Goal: Information Seeking & Learning: Check status

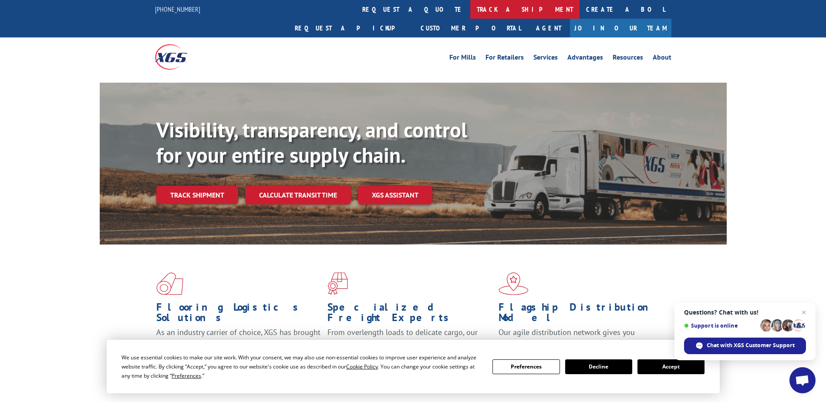
click at [470, 10] on link "track a shipment" at bounding box center [524, 9] width 109 height 19
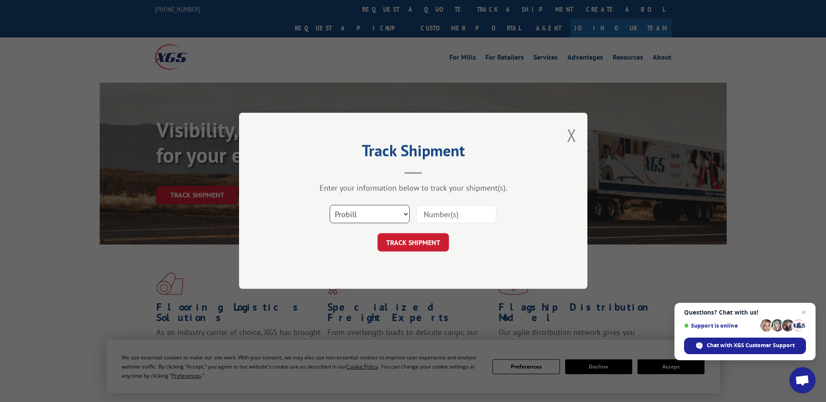
click at [374, 214] on select "Select category... Probill BOL PO" at bounding box center [370, 214] width 80 height 18
select select "bol"
click at [330, 205] on select "Select category... Probill BOL PO" at bounding box center [370, 214] width 80 height 18
click at [440, 214] on input at bounding box center [456, 214] width 80 height 18
paste input "17346517"
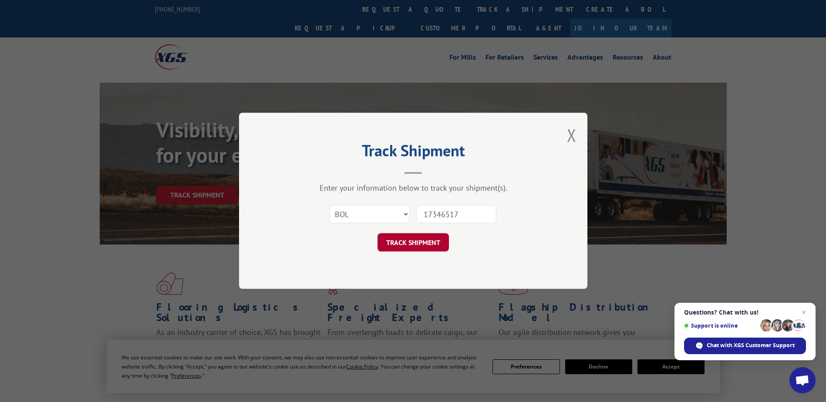
type input "17346517"
click at [424, 241] on button "TRACK SHIPMENT" at bounding box center [412, 243] width 71 height 18
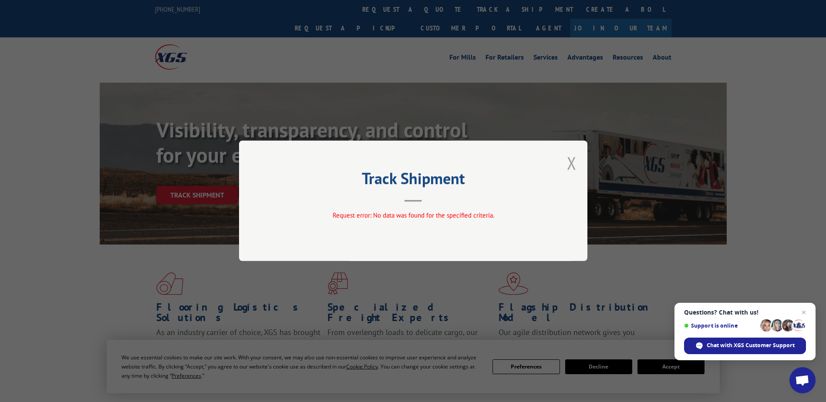
click at [570, 162] on button "Close modal" at bounding box center [572, 163] width 10 height 23
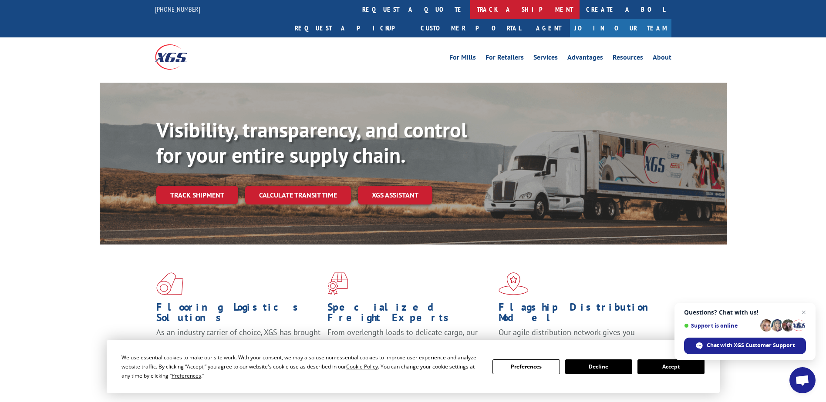
click at [470, 7] on link "track a shipment" at bounding box center [524, 9] width 109 height 19
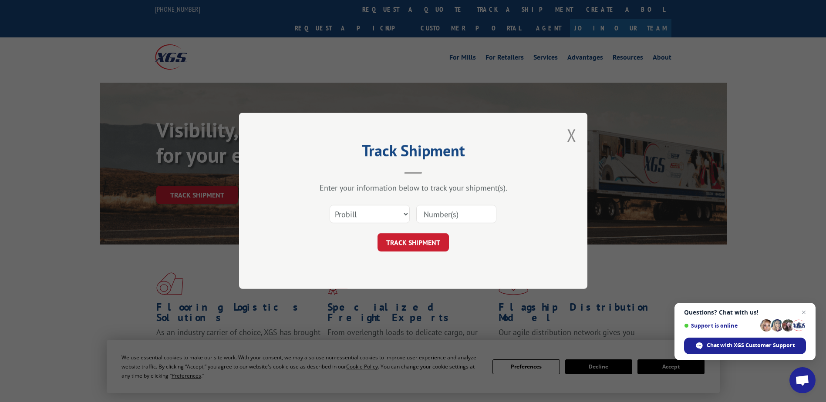
click at [448, 214] on input at bounding box center [456, 214] width 80 height 18
paste input "17346517"
type input "17346517"
click at [416, 241] on button "TRACK SHIPMENT" at bounding box center [412, 243] width 71 height 18
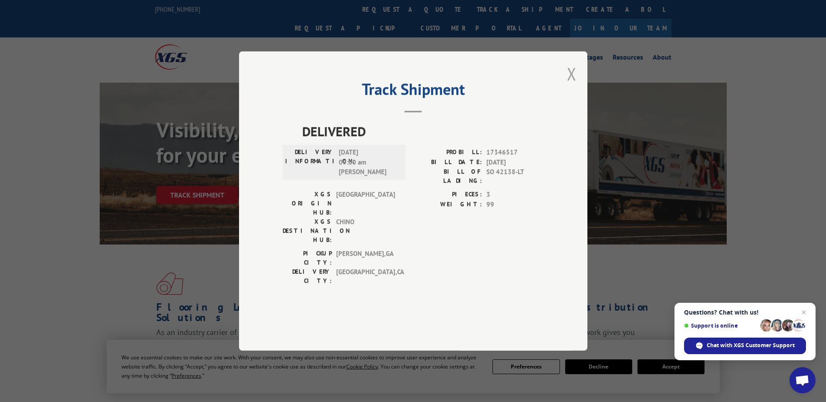
click at [571, 85] on button "Close modal" at bounding box center [572, 73] width 10 height 23
